Goal: Understand process/instructions: Learn how to perform a task or action

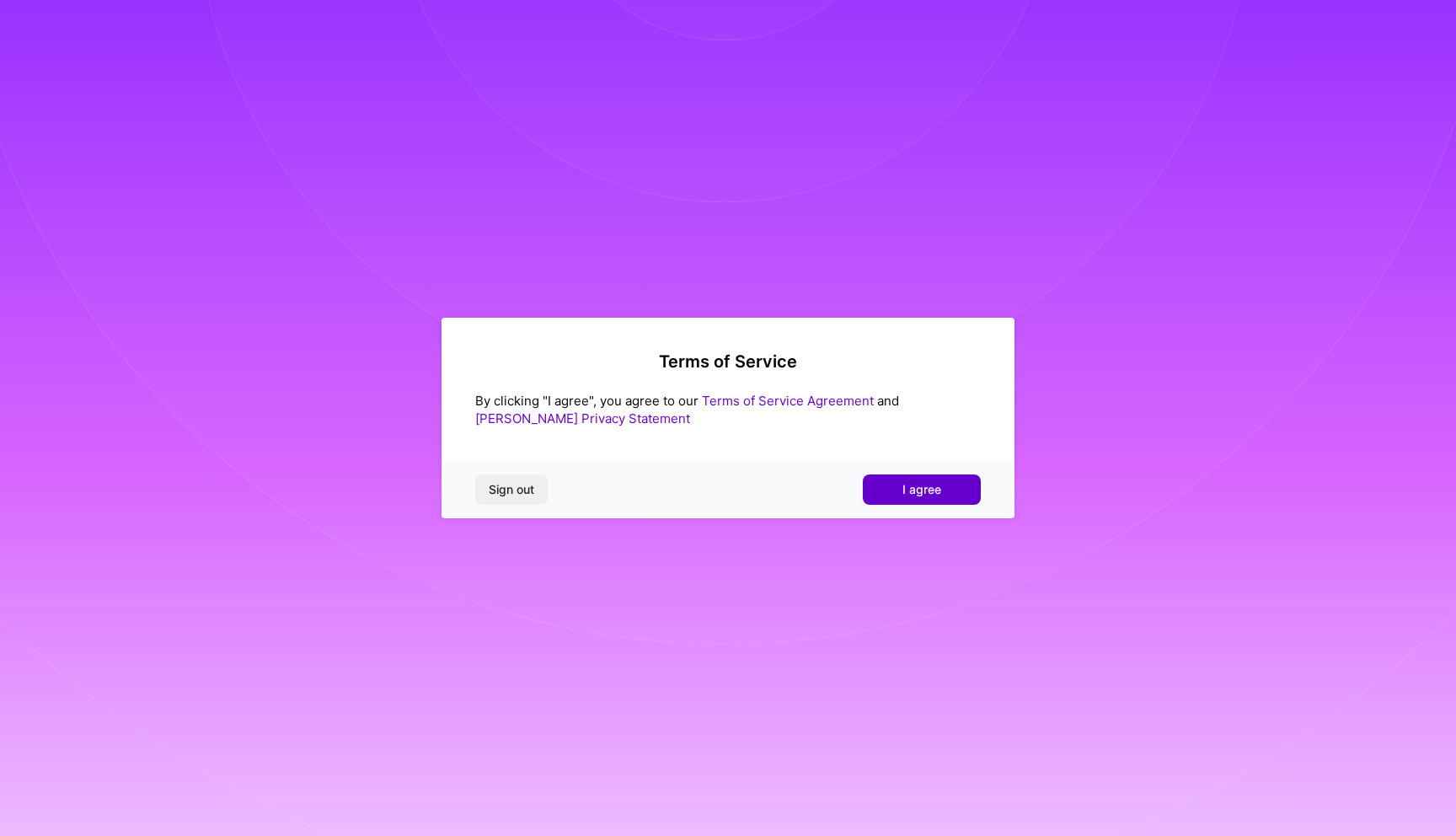
click at [949, 496] on button "I agree" at bounding box center [922, 489] width 118 height 30
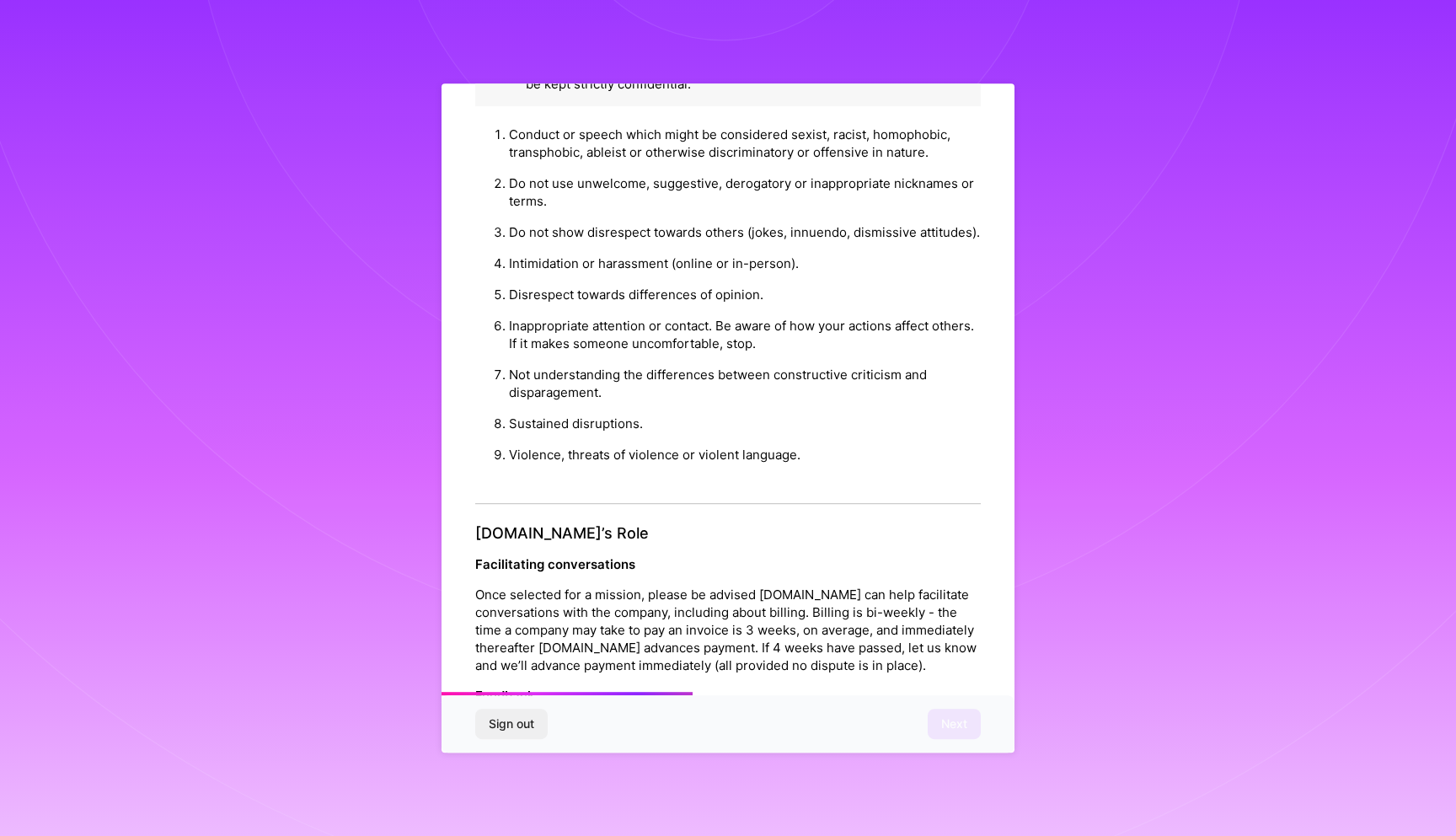
scroll to position [1634, 0]
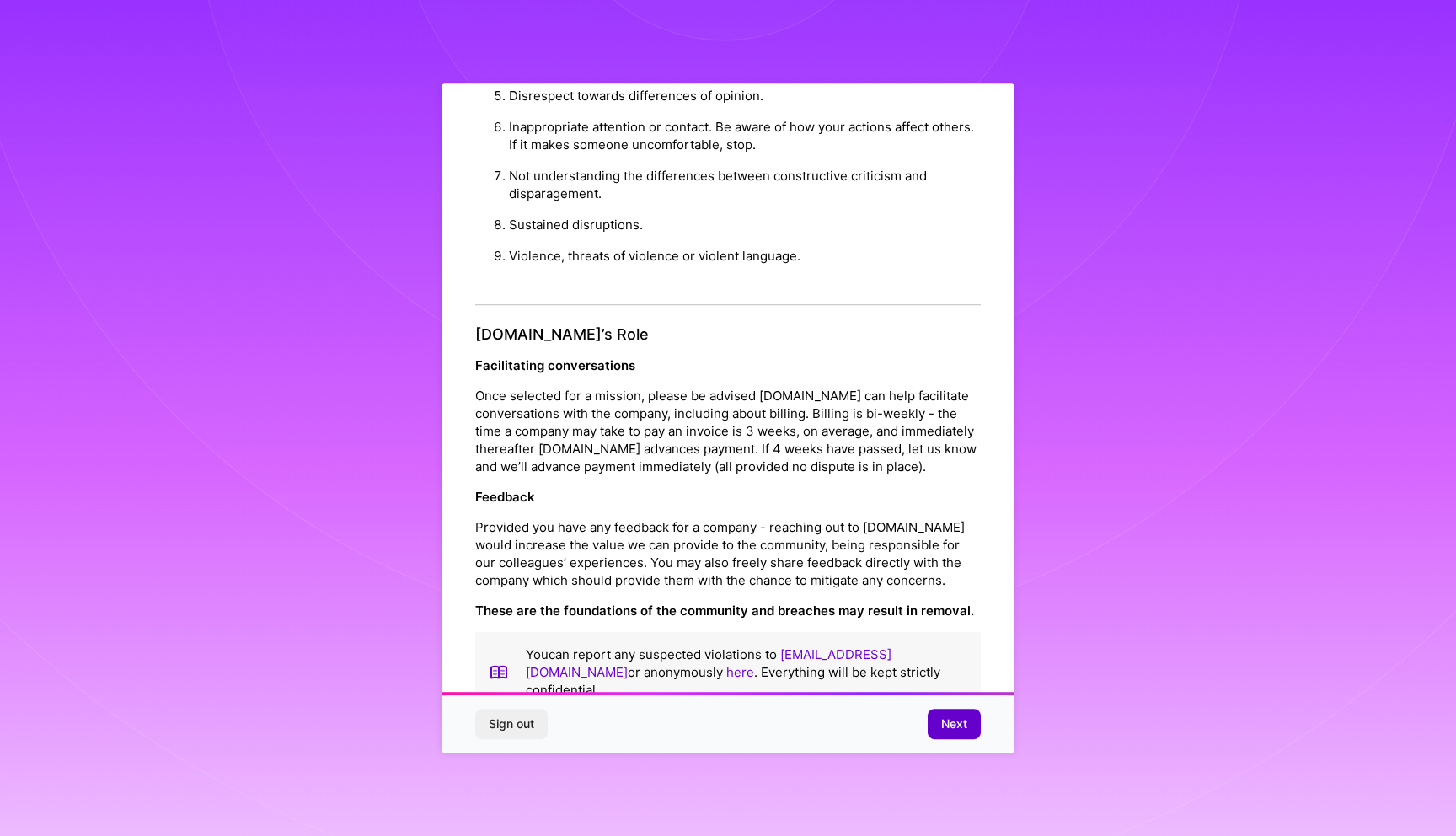
click at [958, 722] on span "Next" at bounding box center [954, 724] width 26 height 17
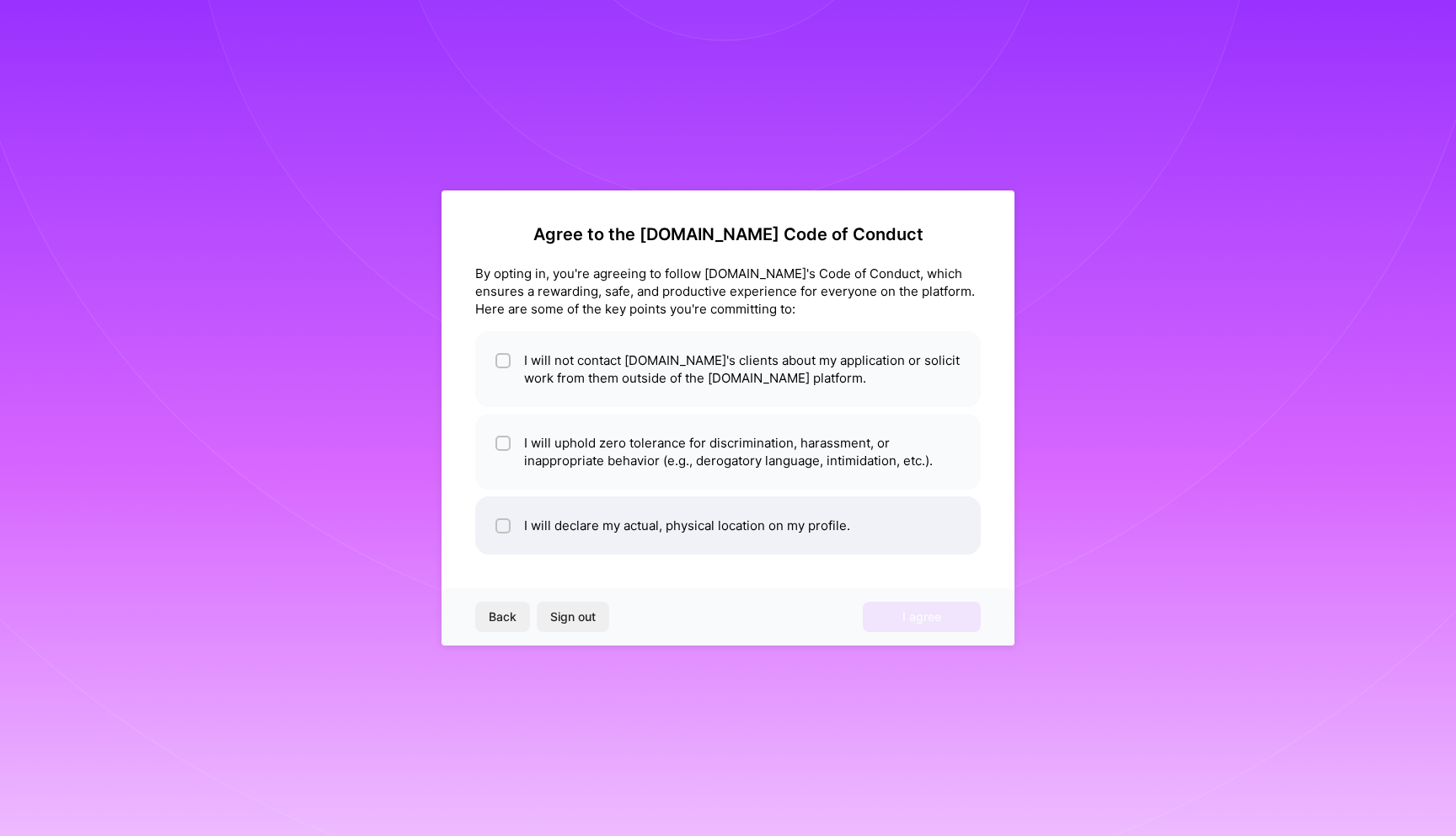
click at [654, 526] on li "I will declare my actual, physical location on my profile." at bounding box center [728, 526] width 505 height 58
checkbox input "true"
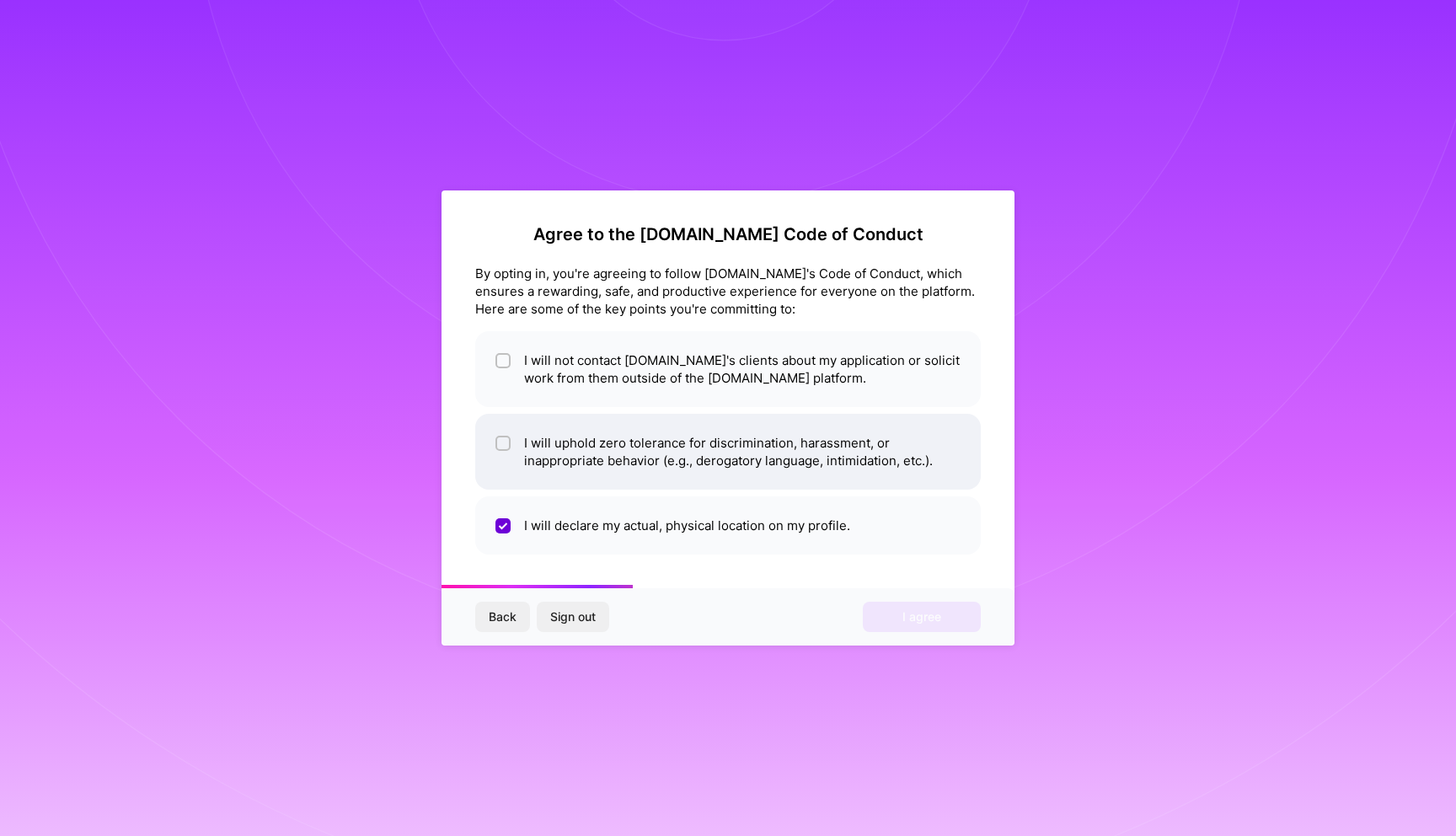
click at [636, 460] on li "I will uphold zero tolerance for discrimination, harassment, or inappropriate b…" at bounding box center [728, 451] width 505 height 76
checkbox input "true"
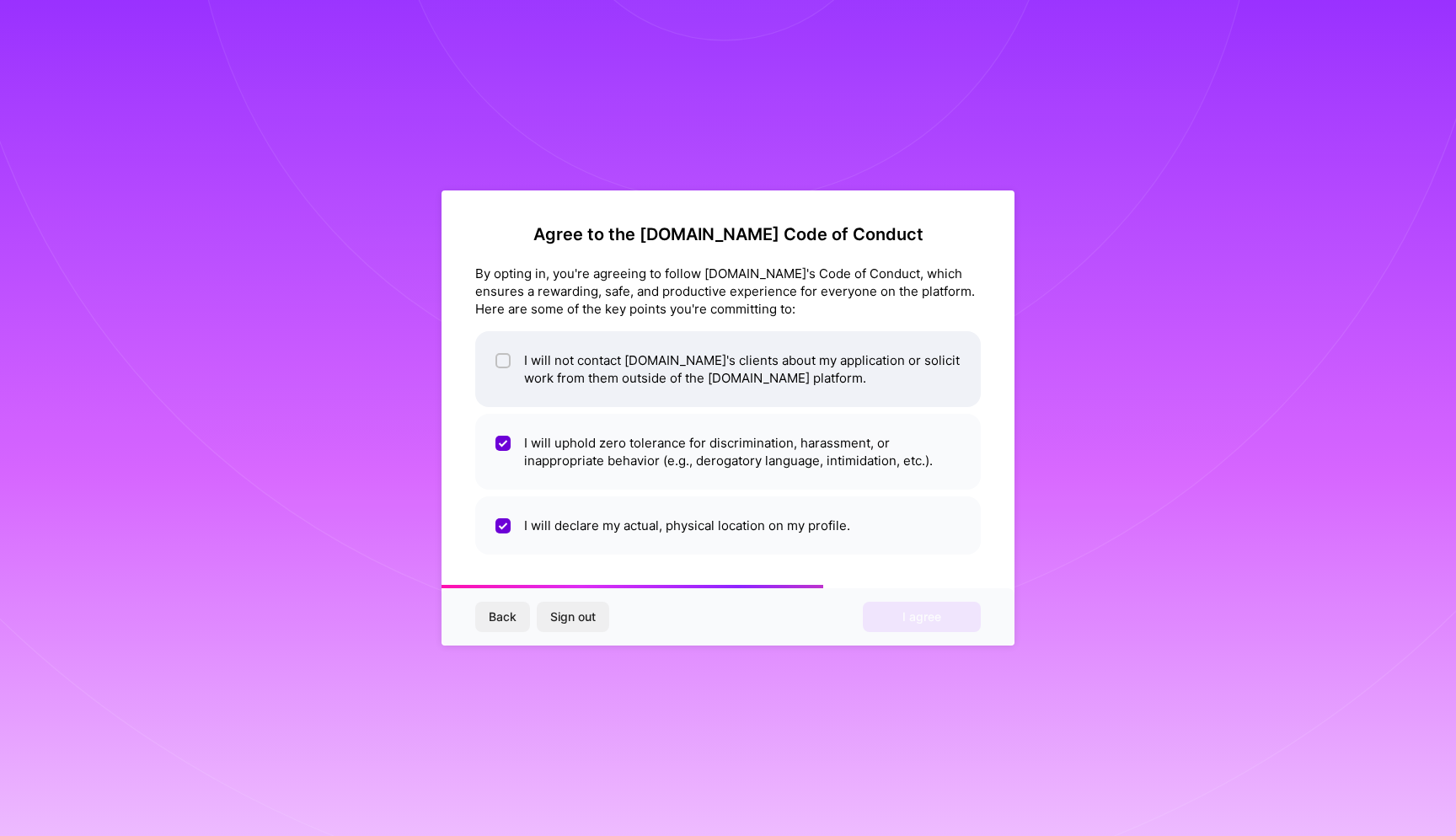
click at [626, 386] on li "I will not contact [DOMAIN_NAME]'s clients about my application or solicit work…" at bounding box center [728, 369] width 505 height 76
checkbox input "true"
click at [890, 614] on button "I agree" at bounding box center [922, 616] width 118 height 30
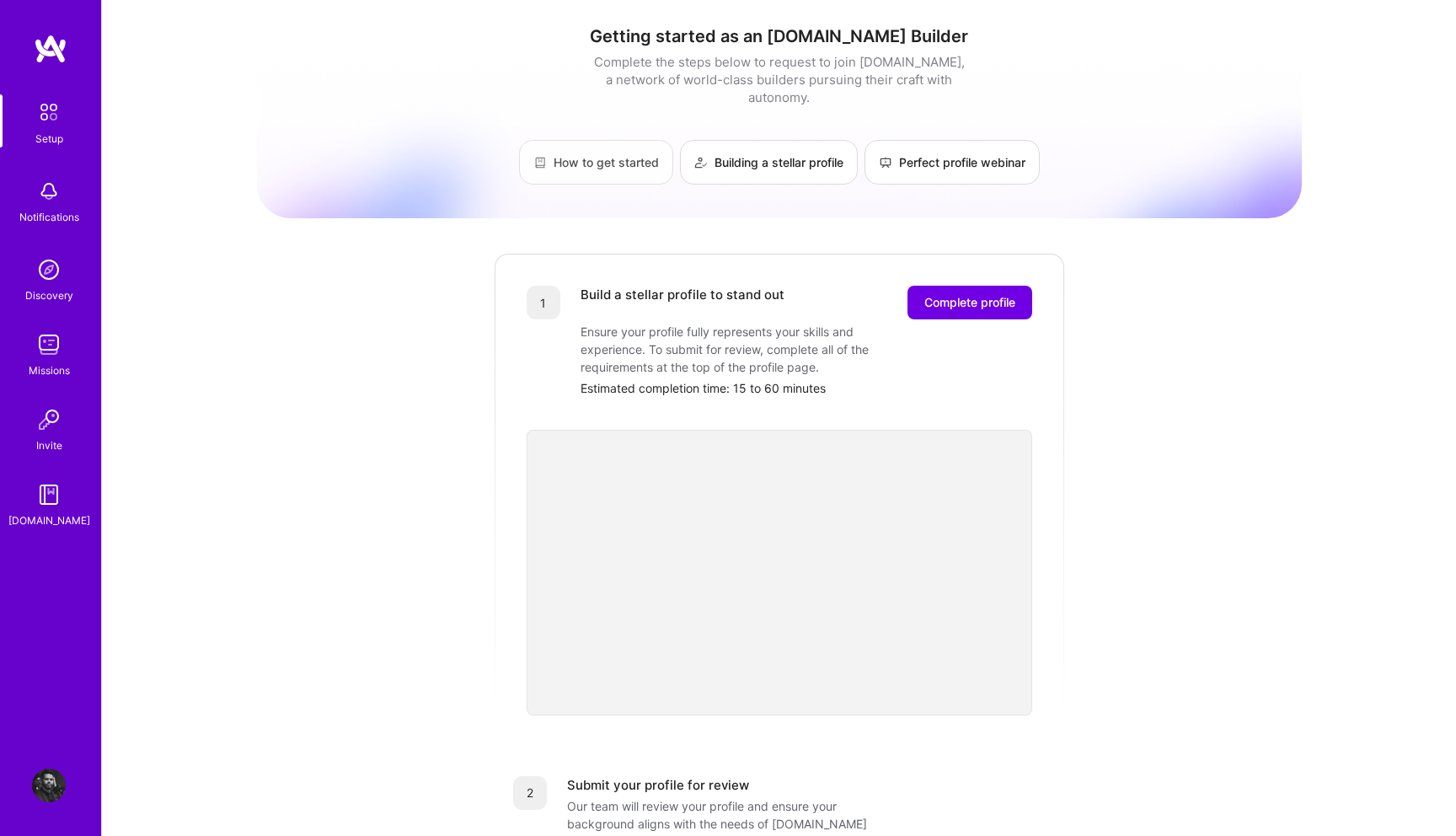
click at [591, 140] on link "How to get started" at bounding box center [596, 162] width 154 height 45
